Goal: Check status: Check status

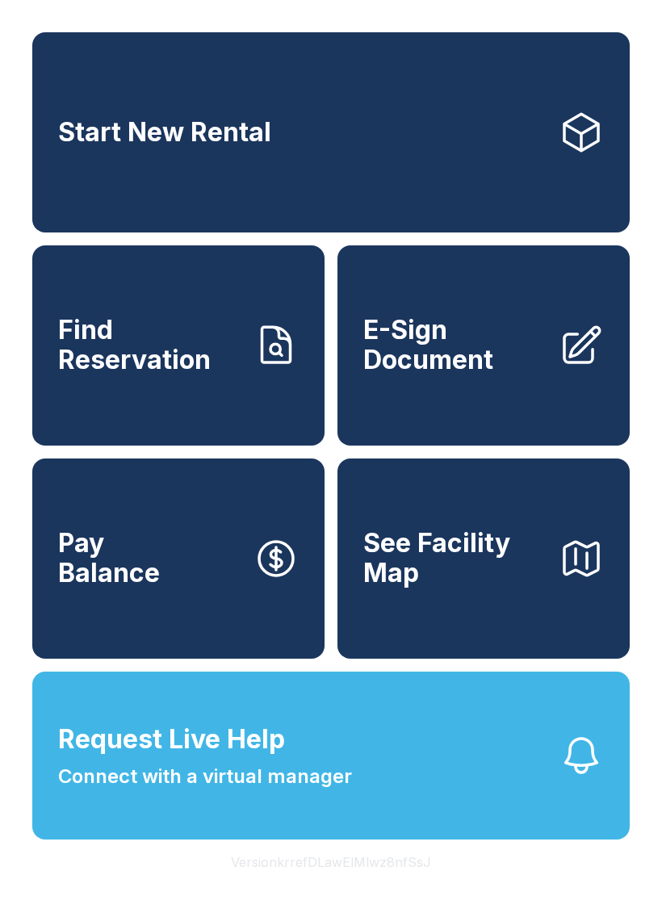
click at [164, 371] on span "Find Reservation" at bounding box center [149, 345] width 182 height 59
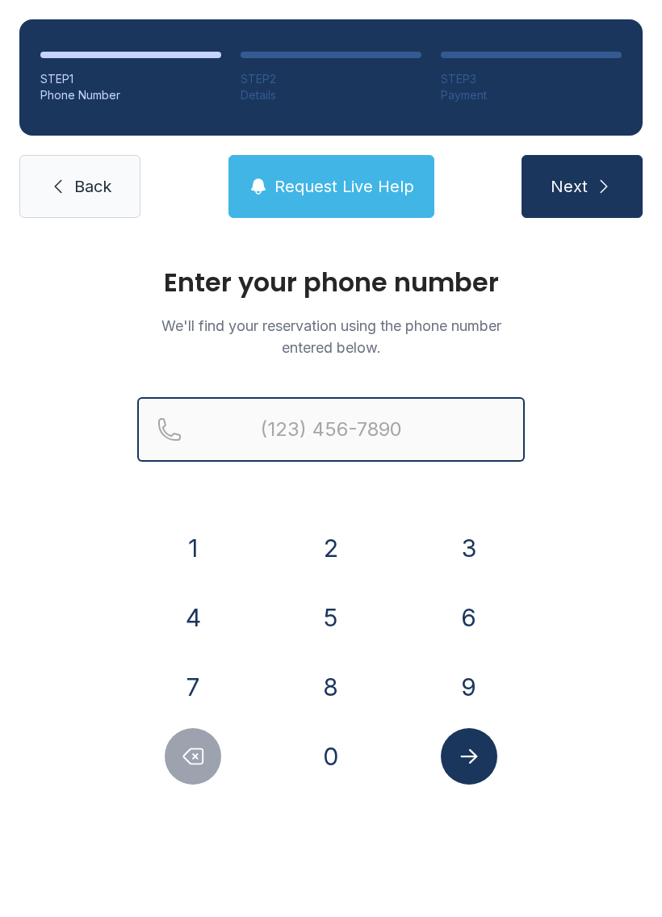
click at [262, 439] on input "Reservation phone number" at bounding box center [331, 429] width 388 height 65
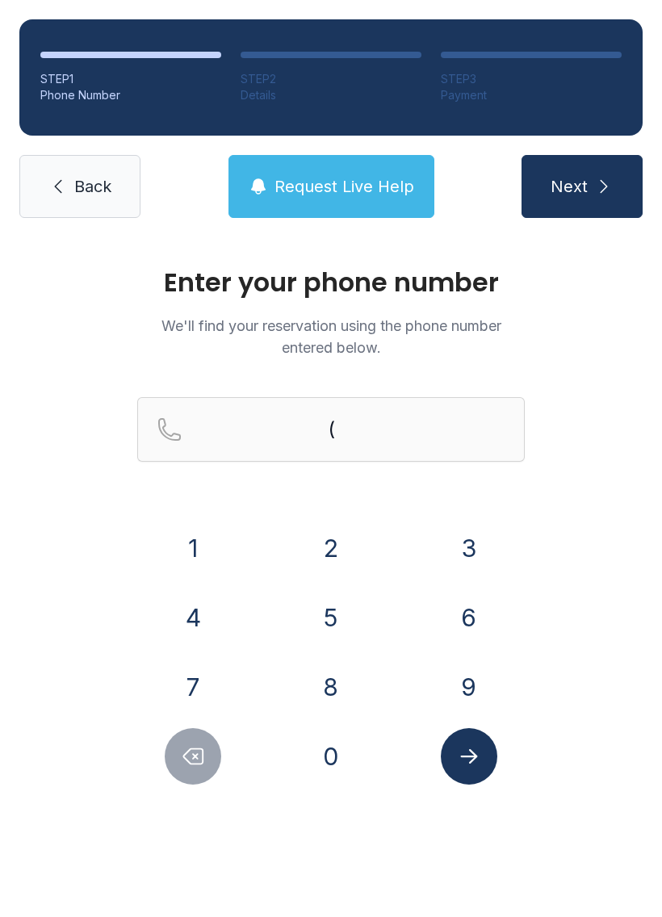
click at [458, 544] on button "3" at bounding box center [469, 548] width 57 height 57
click at [332, 615] on button "5" at bounding box center [331, 617] width 57 height 57
click at [312, 539] on button "2" at bounding box center [331, 548] width 57 height 57
click at [468, 532] on button "3" at bounding box center [469, 548] width 57 height 57
click at [471, 676] on button "9" at bounding box center [469, 687] width 57 height 57
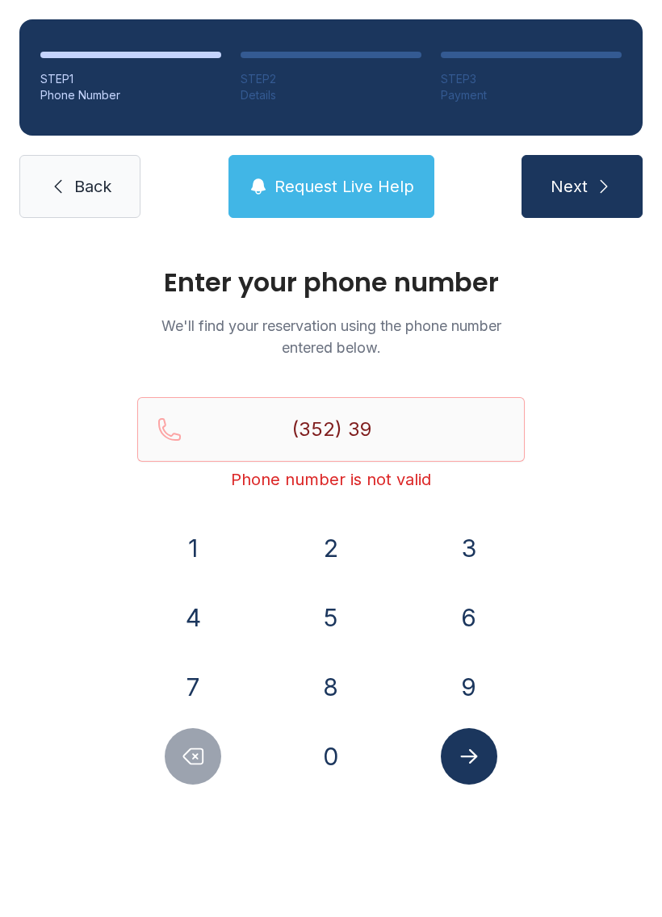
click at [203, 676] on button "7" at bounding box center [193, 687] width 57 height 57
click at [448, 619] on button "6" at bounding box center [469, 617] width 57 height 57
click at [170, 554] on button "1" at bounding box center [193, 548] width 57 height 57
click at [307, 525] on div "2" at bounding box center [331, 548] width 112 height 57
click at [187, 575] on button "1" at bounding box center [193, 548] width 57 height 57
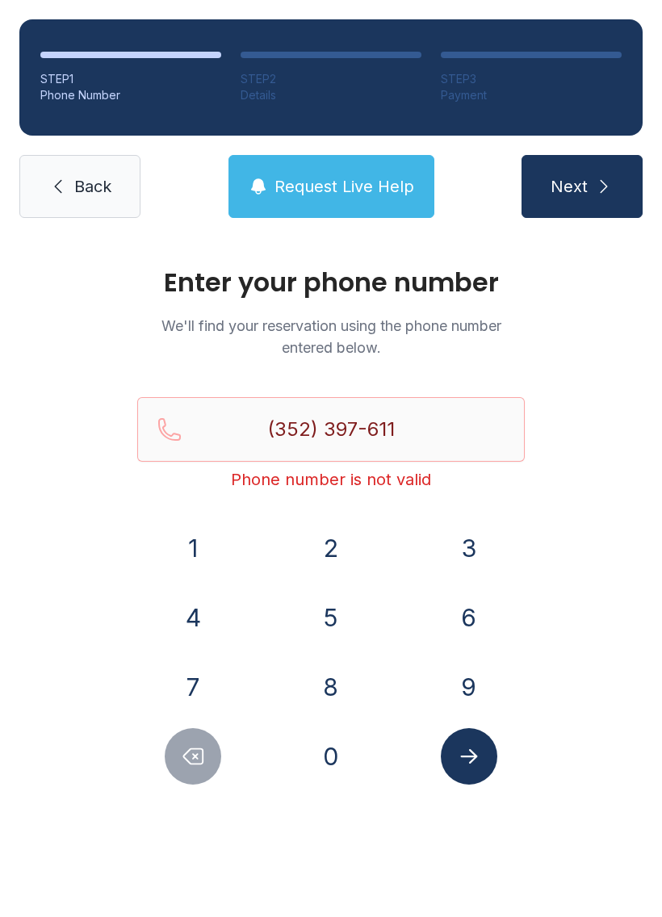
click at [205, 752] on icon "Delete number" at bounding box center [193, 756] width 24 height 24
click at [329, 543] on button "2" at bounding box center [331, 548] width 57 height 57
click at [187, 619] on button "4" at bounding box center [193, 617] width 57 height 57
type input "[PHONE_NUMBER]"
click at [463, 753] on icon "Submit lookup form" at bounding box center [469, 756] width 24 height 24
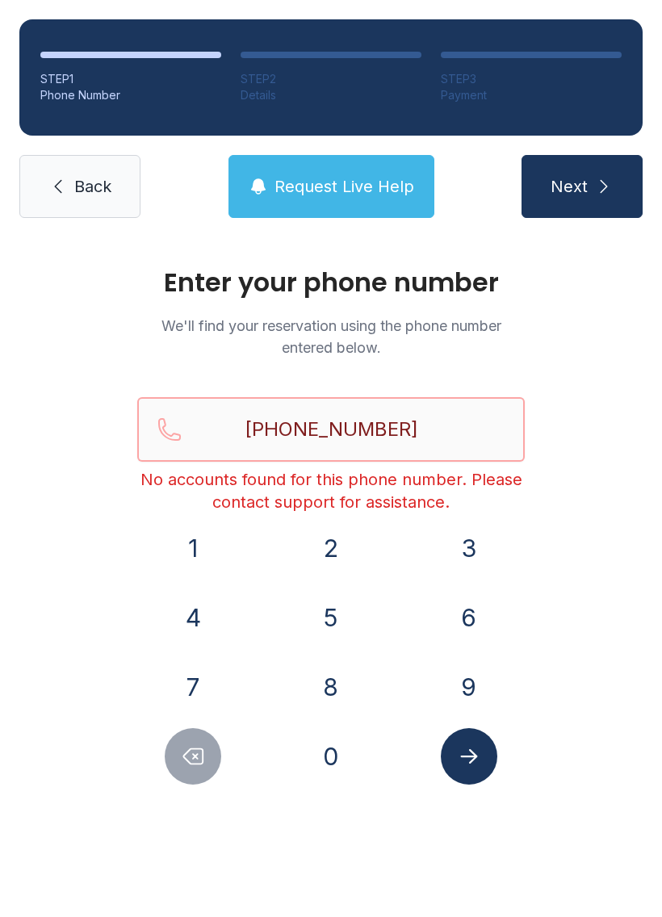
click at [379, 436] on input "[PHONE_NUMBER]" at bounding box center [331, 429] width 388 height 65
click at [69, 182] on link "Back" at bounding box center [79, 186] width 121 height 63
